Goal: Transaction & Acquisition: Purchase product/service

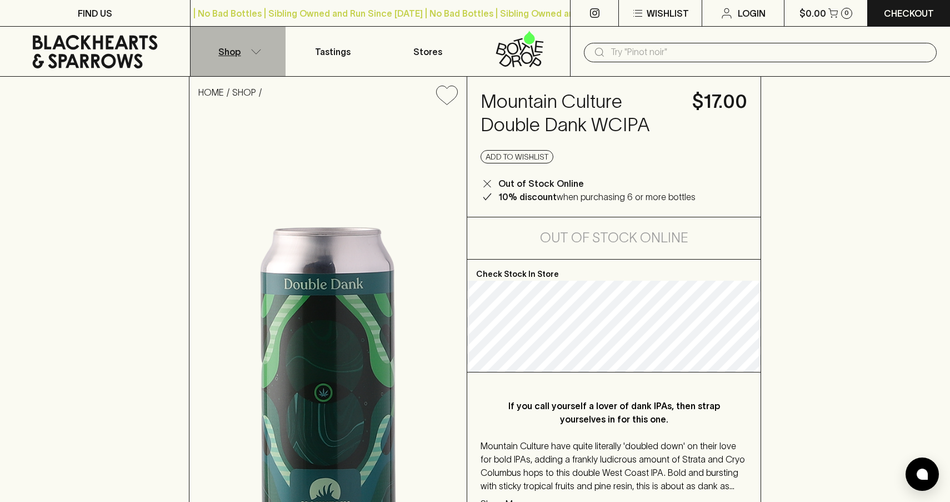
click at [245, 58] on button "Shop" at bounding box center [238, 51] width 95 height 49
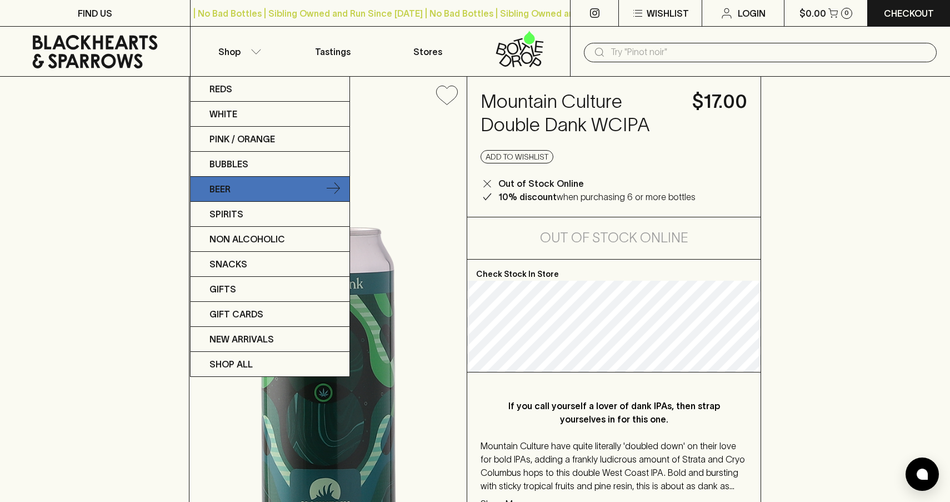
click at [253, 197] on link "Beer" at bounding box center [270, 189] width 159 height 25
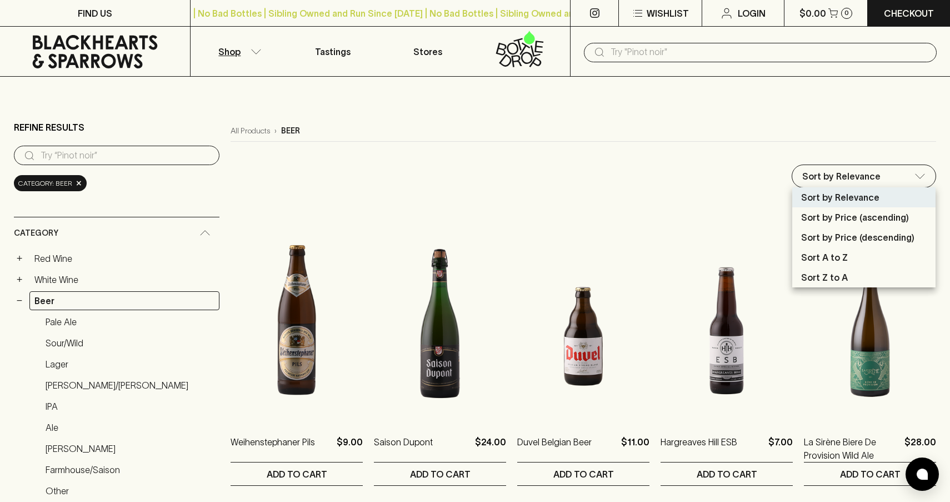
click at [657, 159] on div at bounding box center [475, 251] width 950 height 502
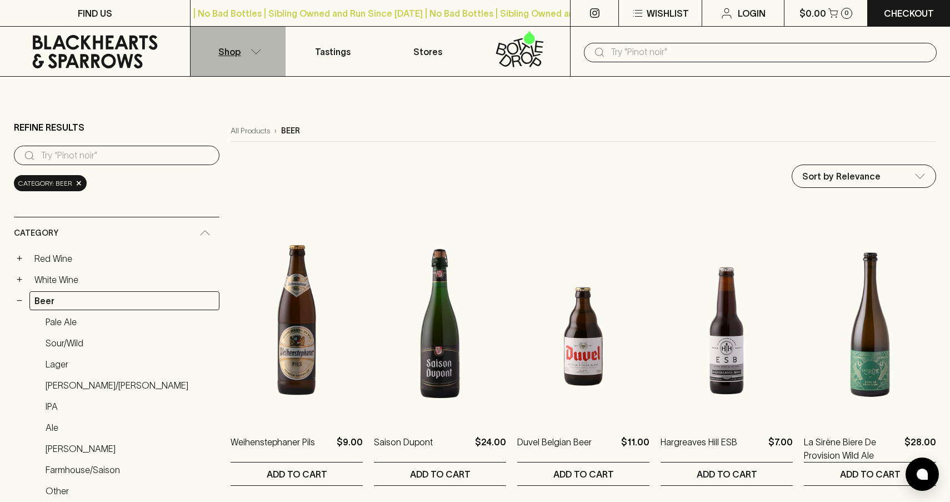
click at [232, 48] on p "Shop" at bounding box center [229, 51] width 22 height 13
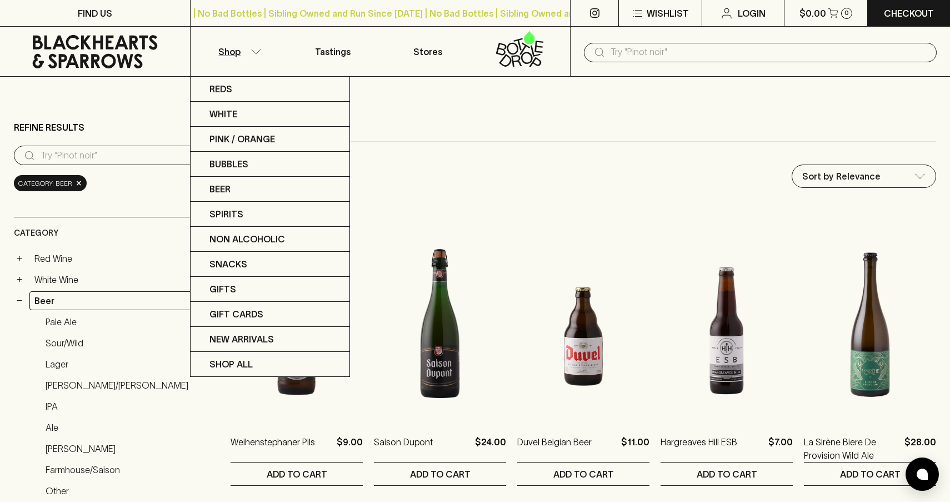
click at [477, 162] on div at bounding box center [475, 251] width 950 height 502
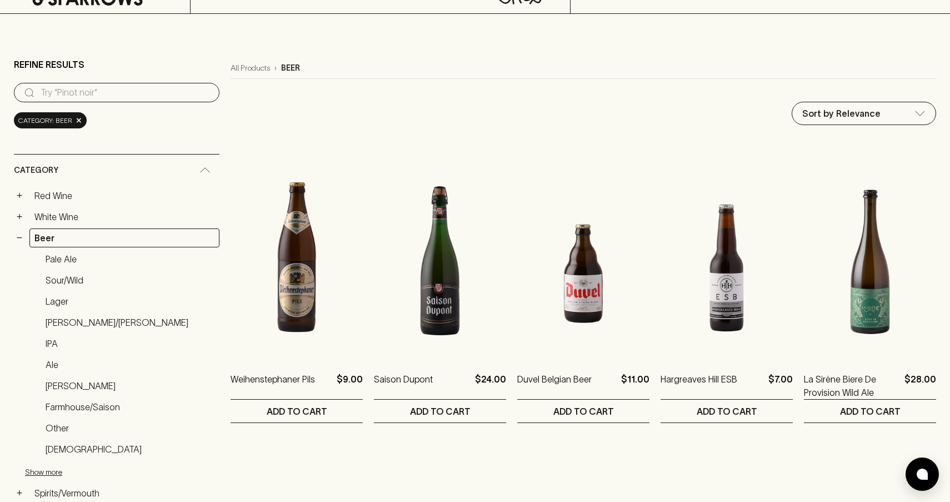
scroll to position [64, 0]
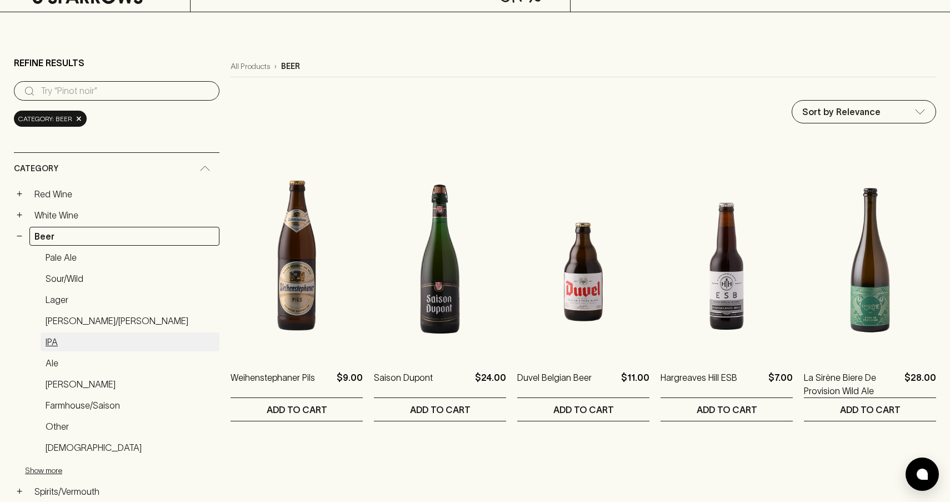
click at [66, 337] on link "IPA" at bounding box center [130, 341] width 179 height 19
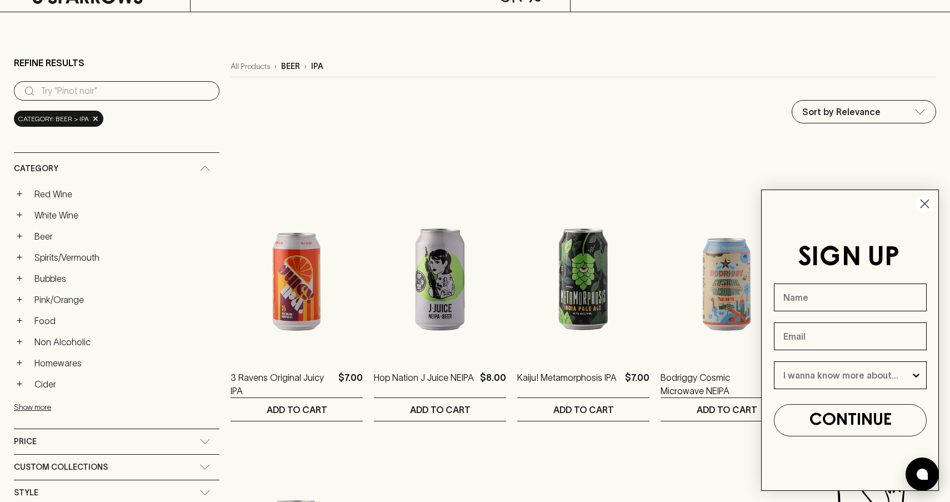
type input "15.5"
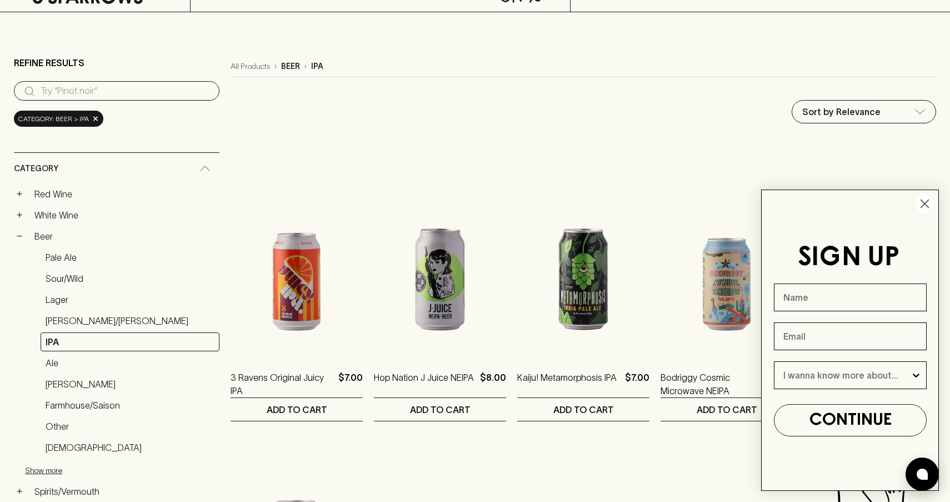
click at [927, 199] on circle "Close dialog" at bounding box center [924, 203] width 18 height 18
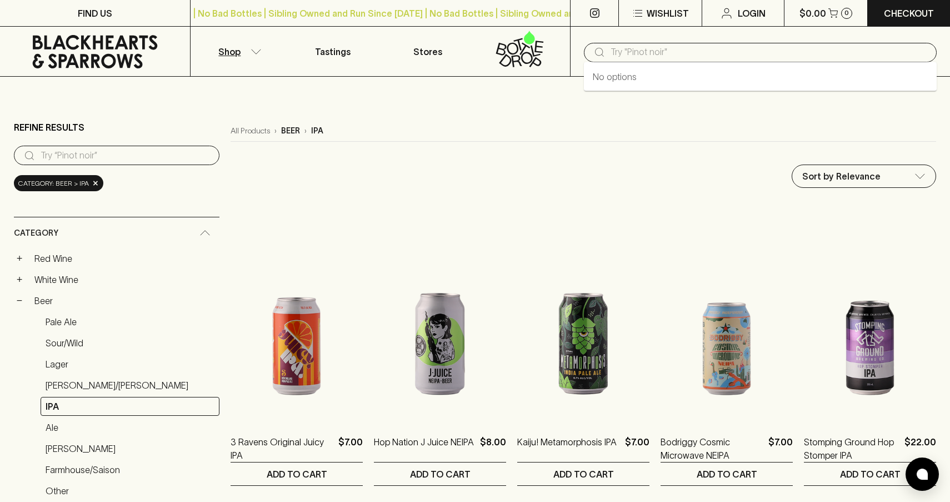
click at [667, 55] on input "text" at bounding box center [768, 52] width 317 height 18
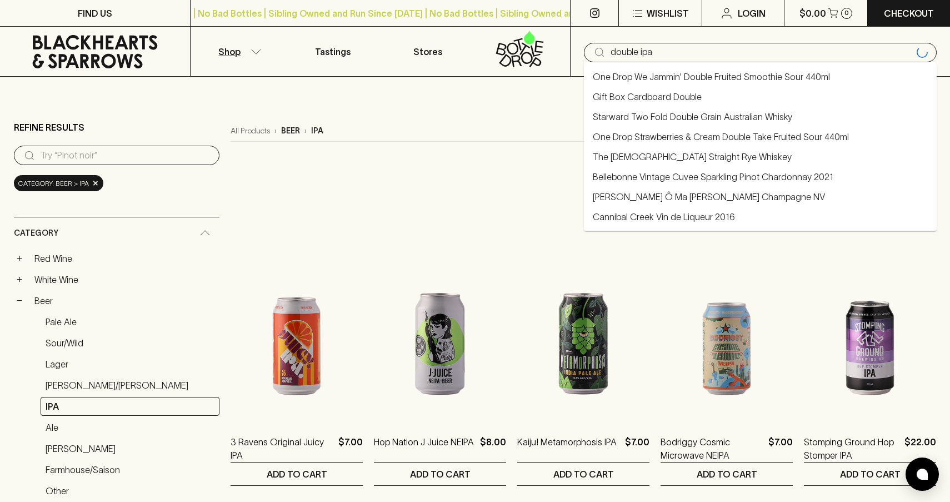
type input "double ipa"
